Goal: Transaction & Acquisition: Download file/media

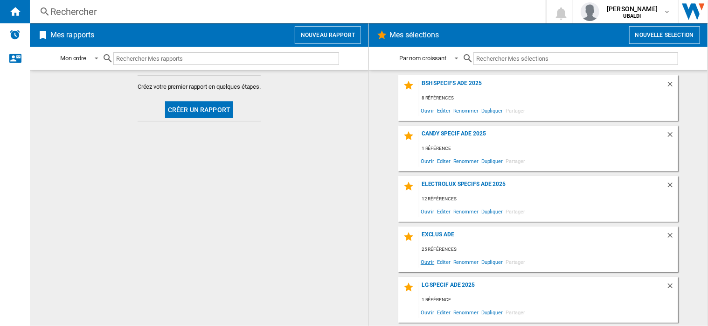
click at [425, 263] on span "Ouvrir" at bounding box center [428, 261] width 16 height 13
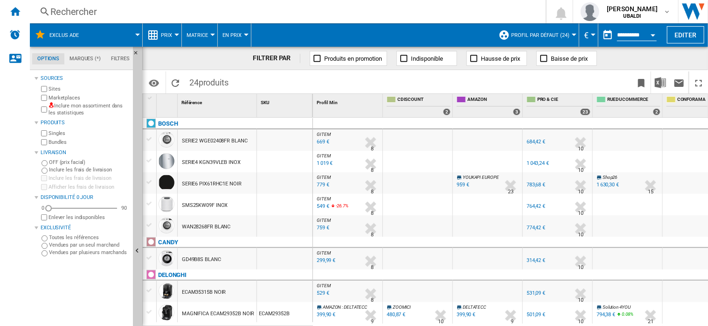
click at [559, 34] on span "Profil par défaut (24)" at bounding box center [540, 35] width 58 height 6
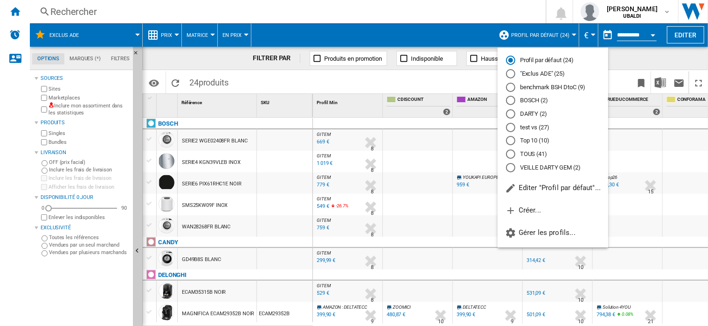
click at [532, 73] on md-radio-button ""Exclus ADE" (25)" at bounding box center [553, 74] width 94 height 9
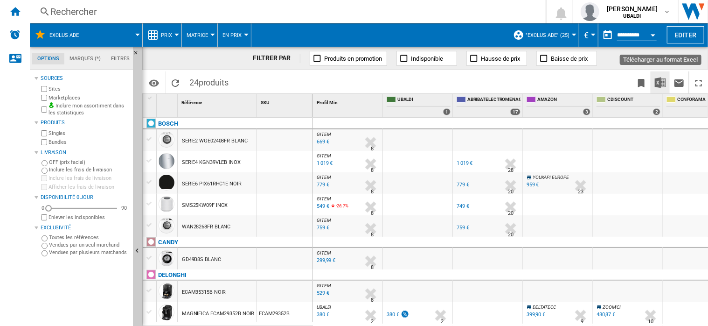
click at [659, 82] on img "Télécharger au format Excel" at bounding box center [660, 82] width 11 height 11
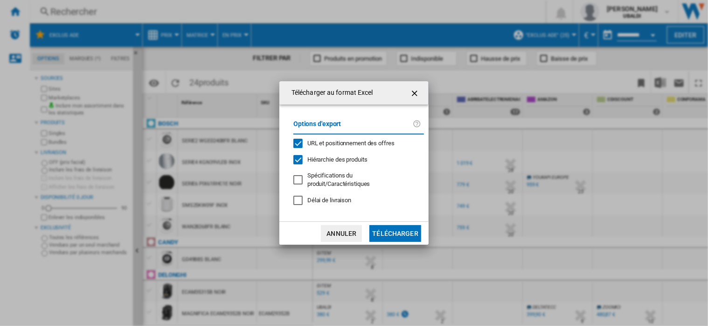
click at [388, 233] on button "Télécharger" at bounding box center [396, 233] width 52 height 17
